Goal: Information Seeking & Learning: Learn about a topic

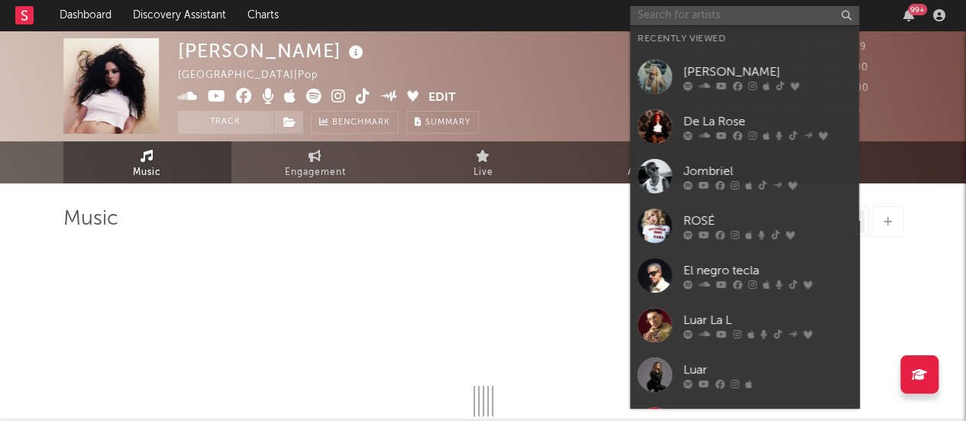
click at [706, 13] on input "text" at bounding box center [744, 15] width 229 height 19
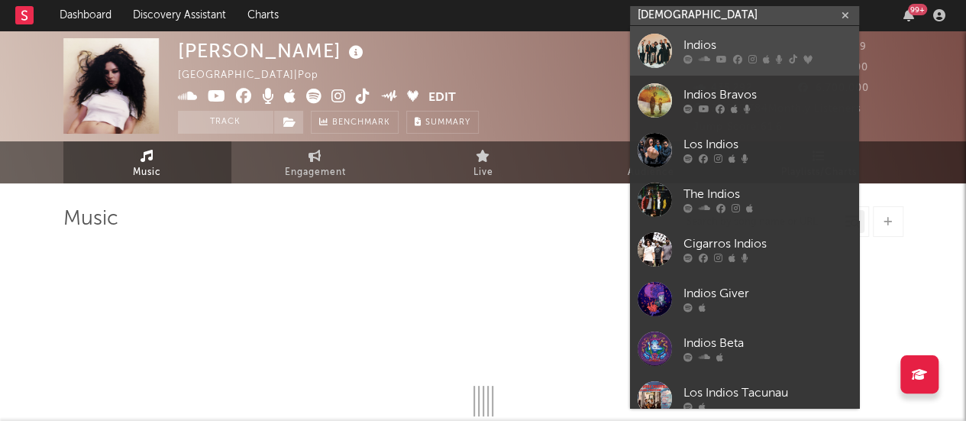
type input "[DEMOGRAPHIC_DATA]"
click at [704, 51] on div "Indios" at bounding box center [768, 46] width 168 height 18
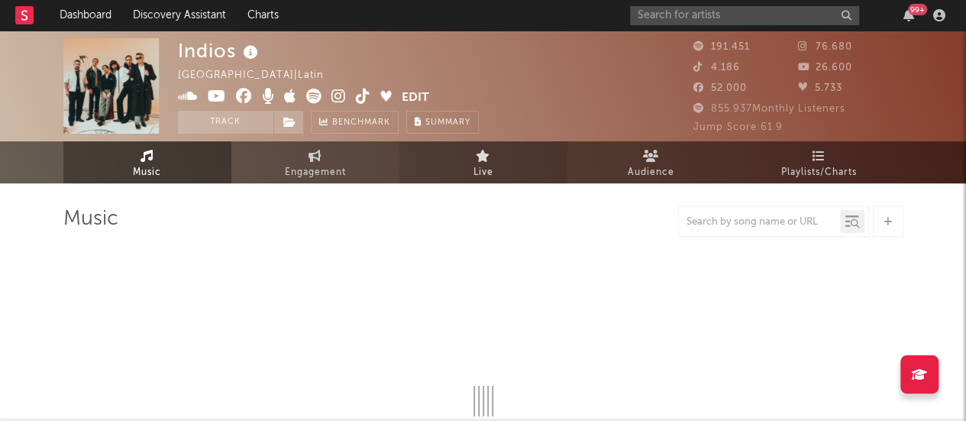
select select "6m"
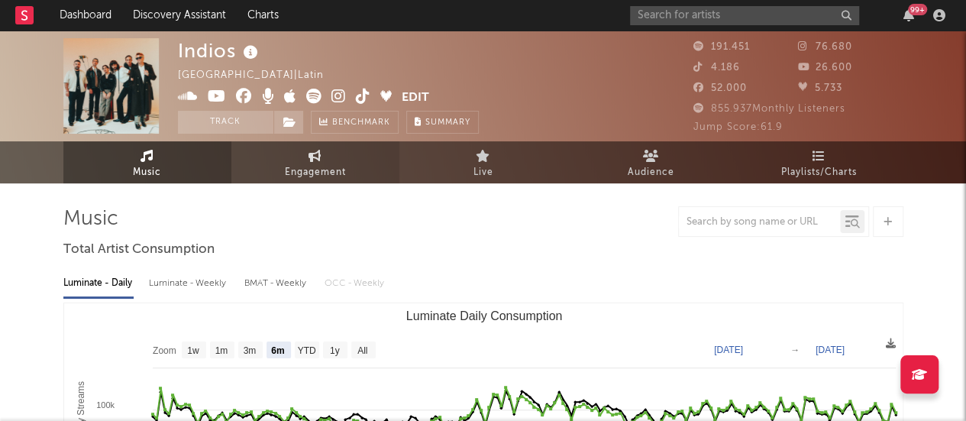
click at [318, 167] on span "Engagement" at bounding box center [315, 172] width 61 height 18
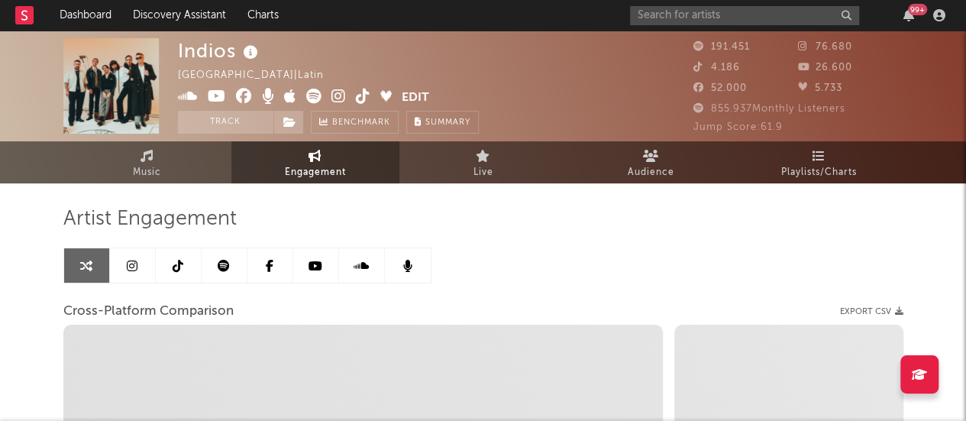
select select "1w"
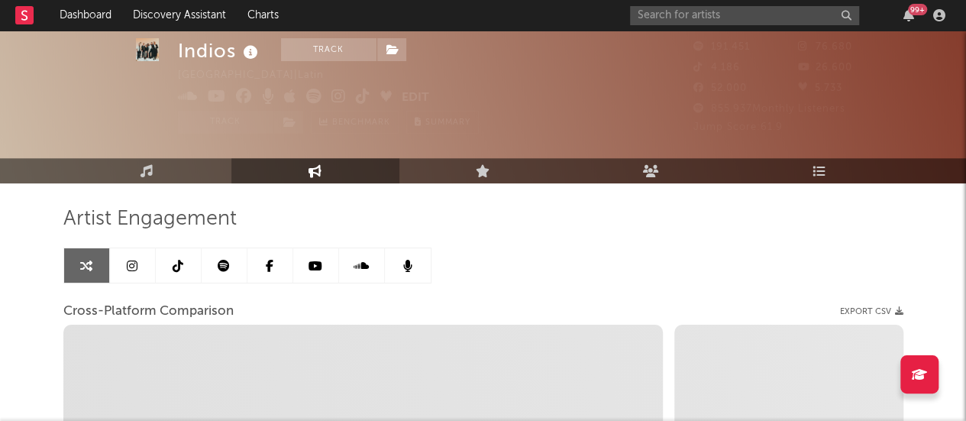
scroll to position [60, 0]
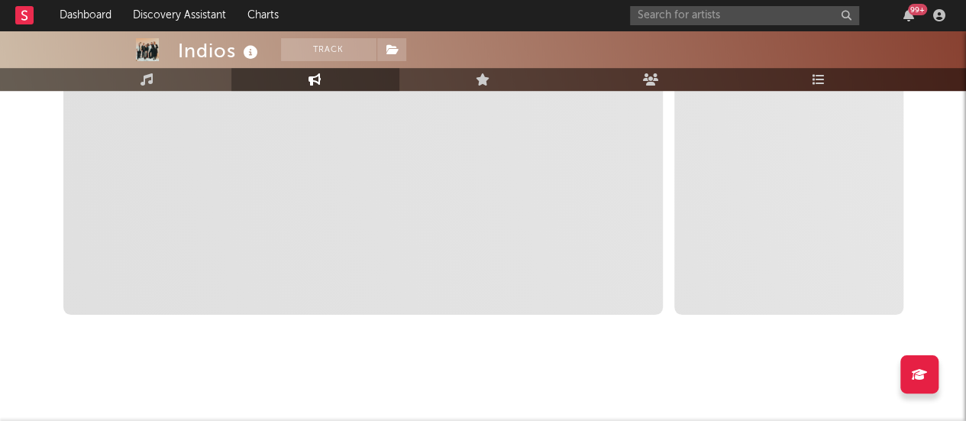
select select "1m"
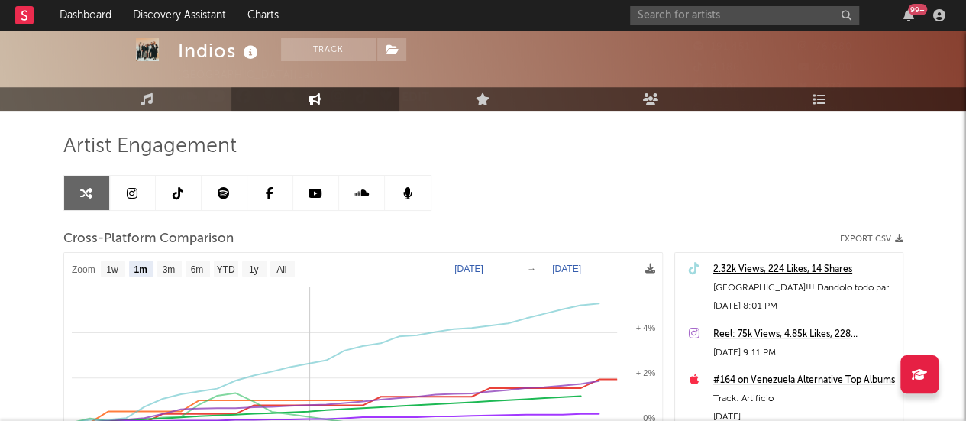
scroll to position [0, 0]
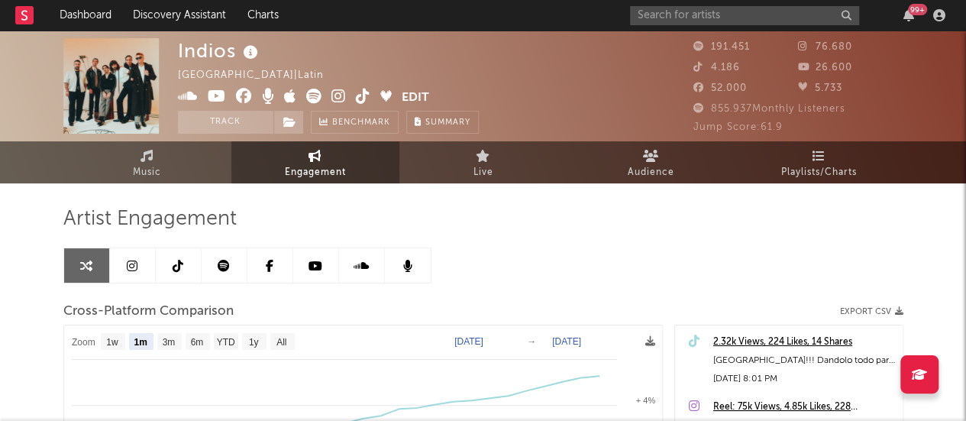
click at [134, 263] on icon at bounding box center [132, 266] width 11 height 12
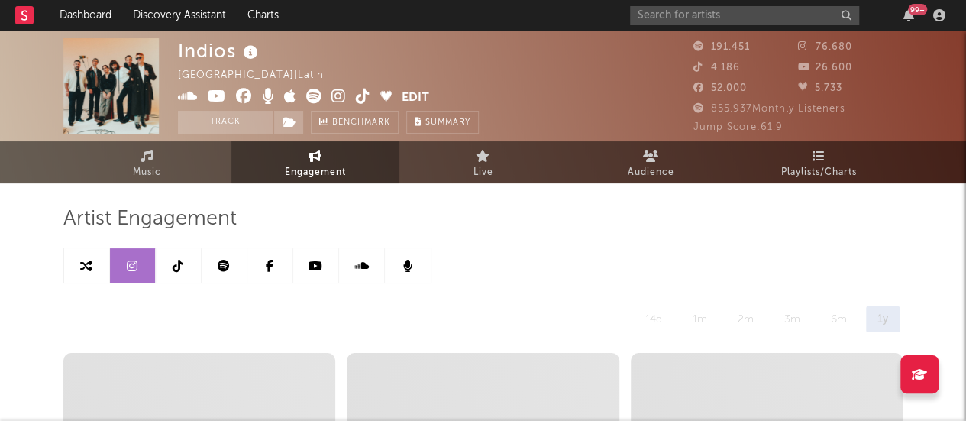
select select "6m"
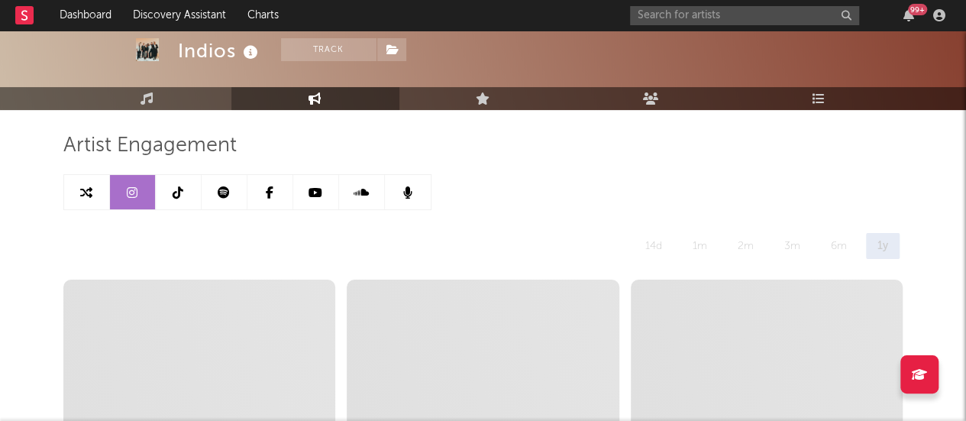
click at [178, 183] on link at bounding box center [179, 192] width 46 height 34
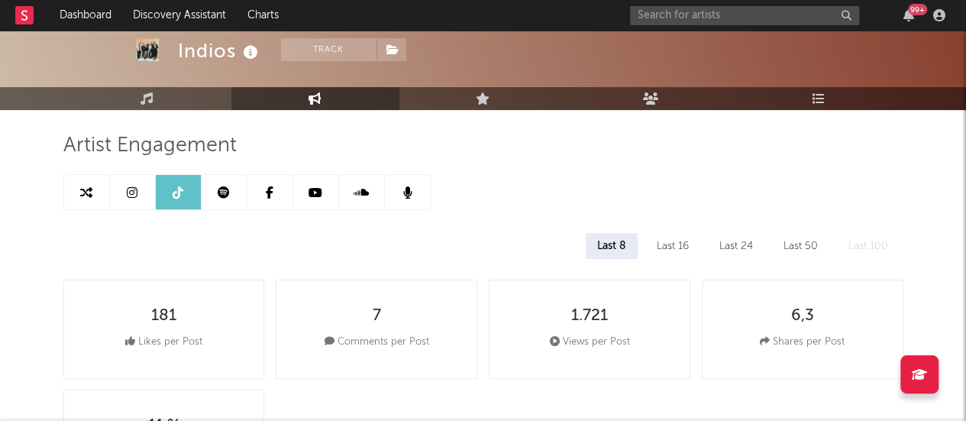
select select "1w"
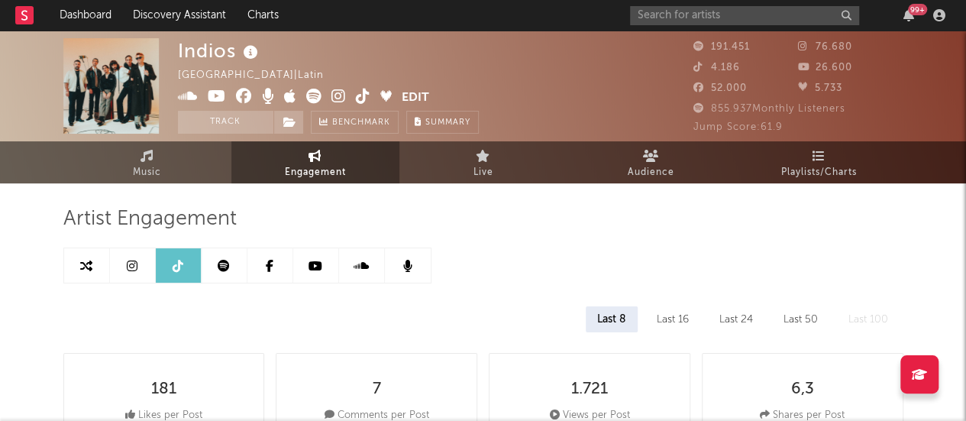
click at [135, 256] on link at bounding box center [133, 265] width 46 height 34
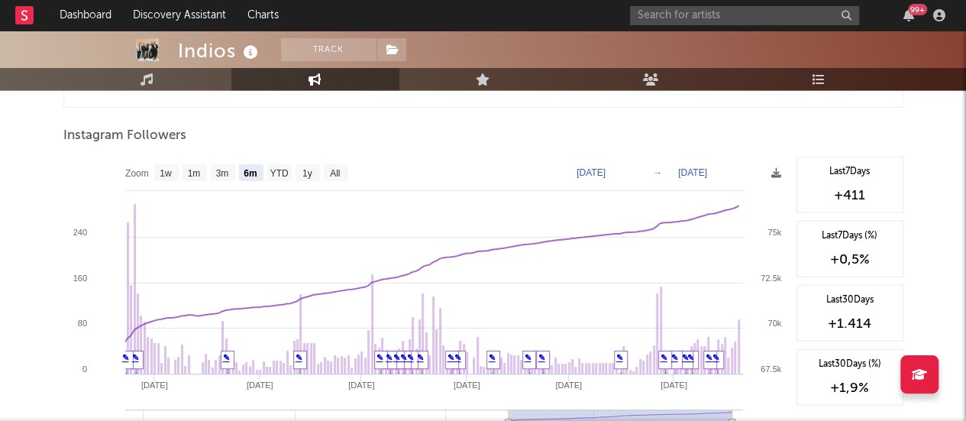
scroll to position [1687, 0]
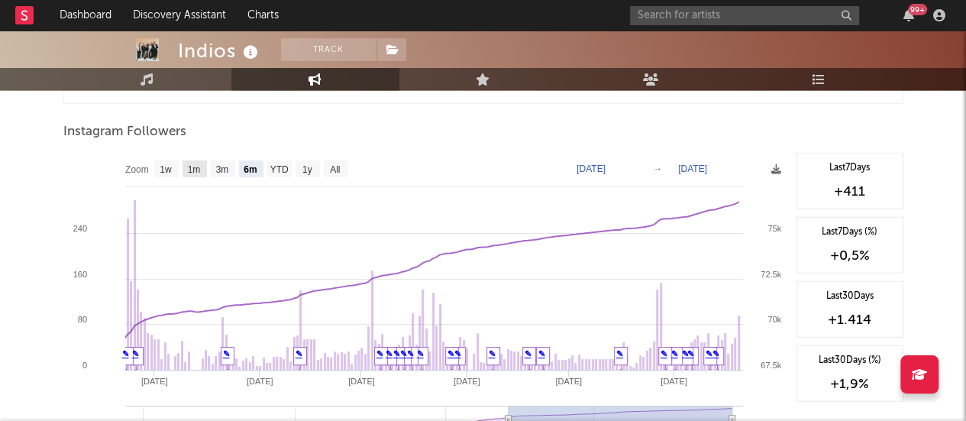
click at [194, 167] on text "1m" at bounding box center [193, 169] width 13 height 11
select select "1m"
type input "[DATE]"
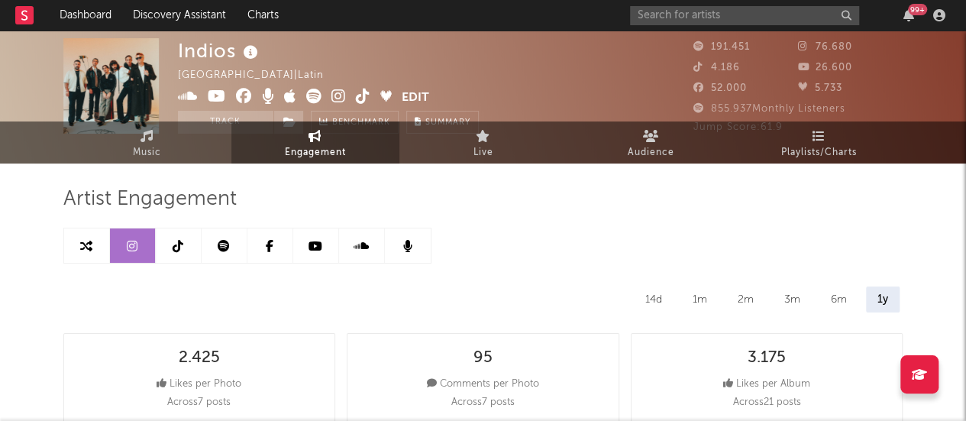
scroll to position [0, 0]
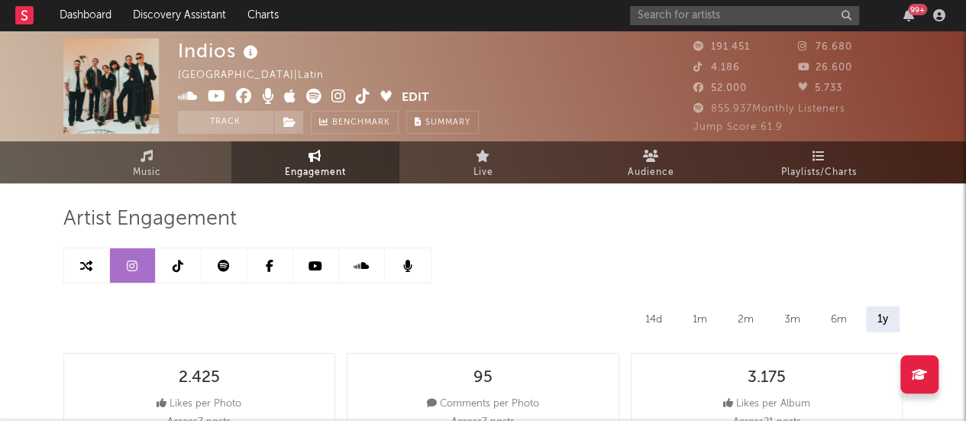
click at [176, 268] on icon at bounding box center [178, 266] width 11 height 12
select select "1w"
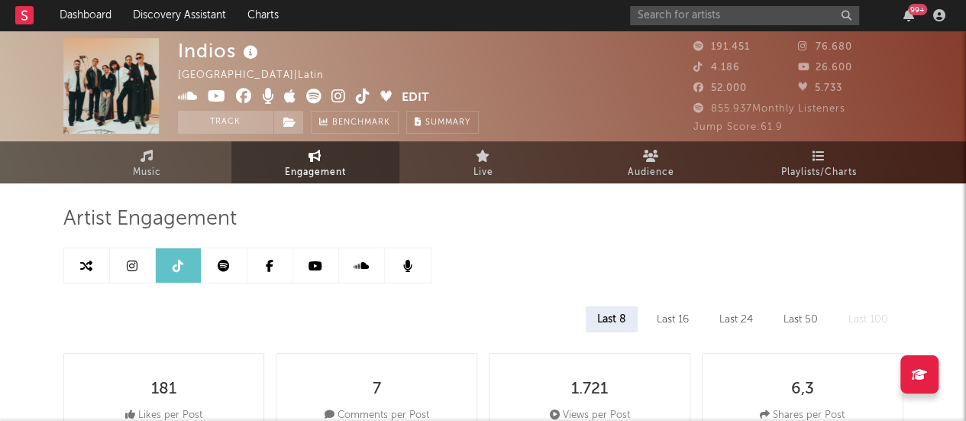
click at [324, 264] on link at bounding box center [316, 265] width 46 height 34
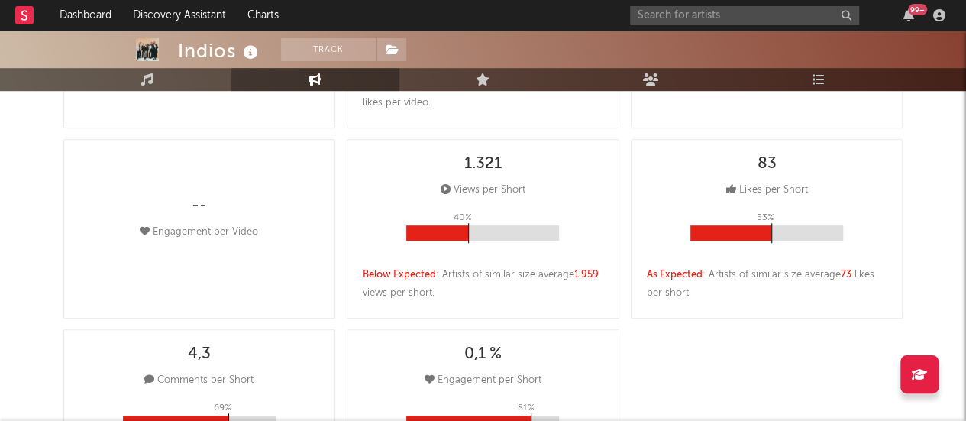
select select "6m"
